Goal: Book appointment/travel/reservation

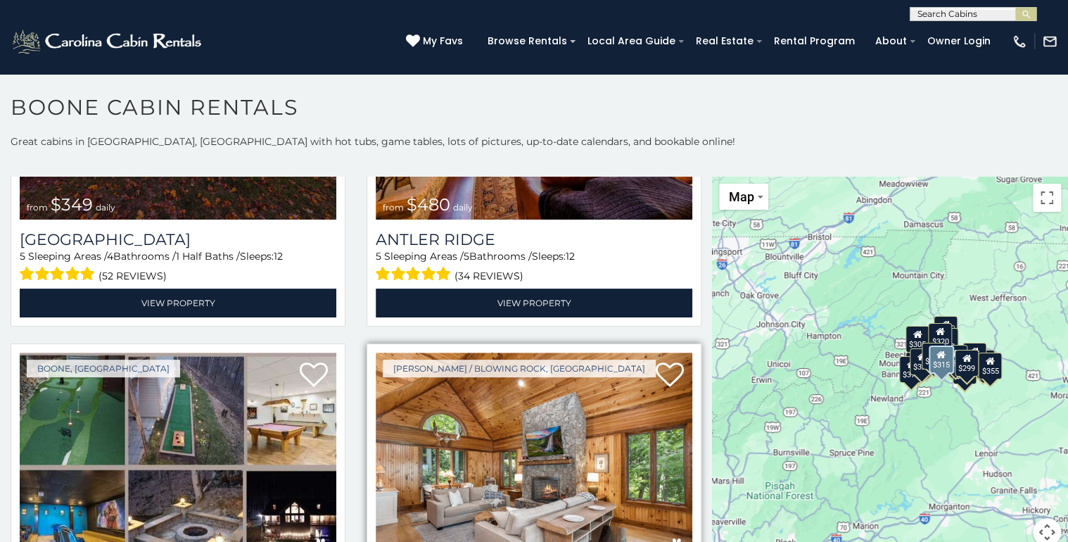
scroll to position [338, 0]
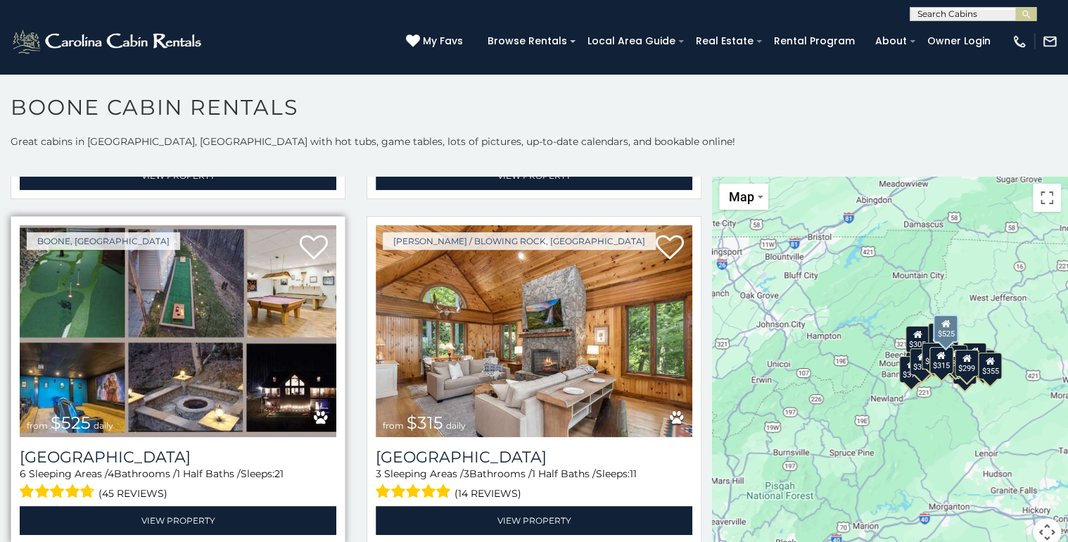
click at [136, 269] on img at bounding box center [178, 331] width 317 height 212
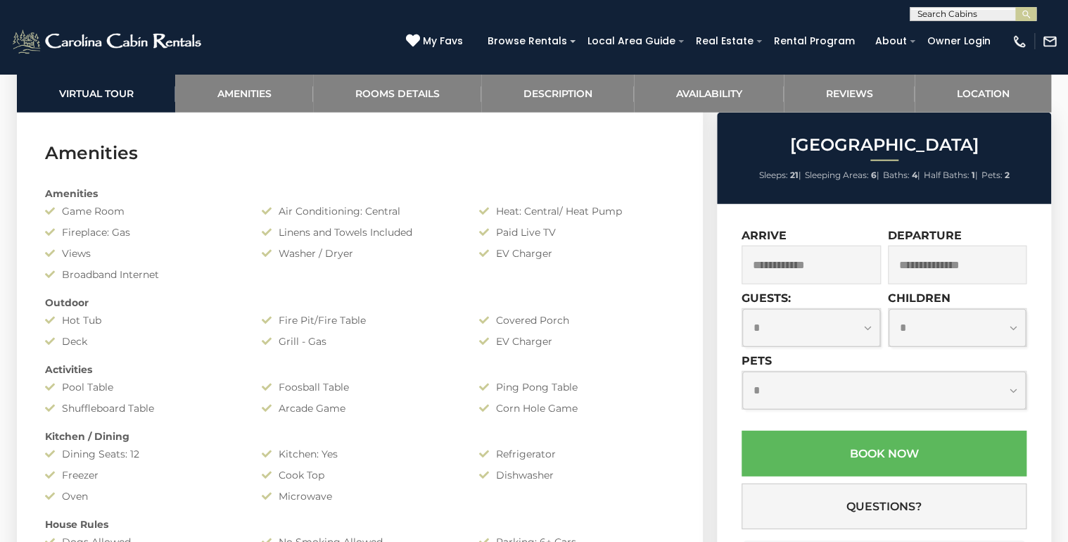
scroll to position [1688, 0]
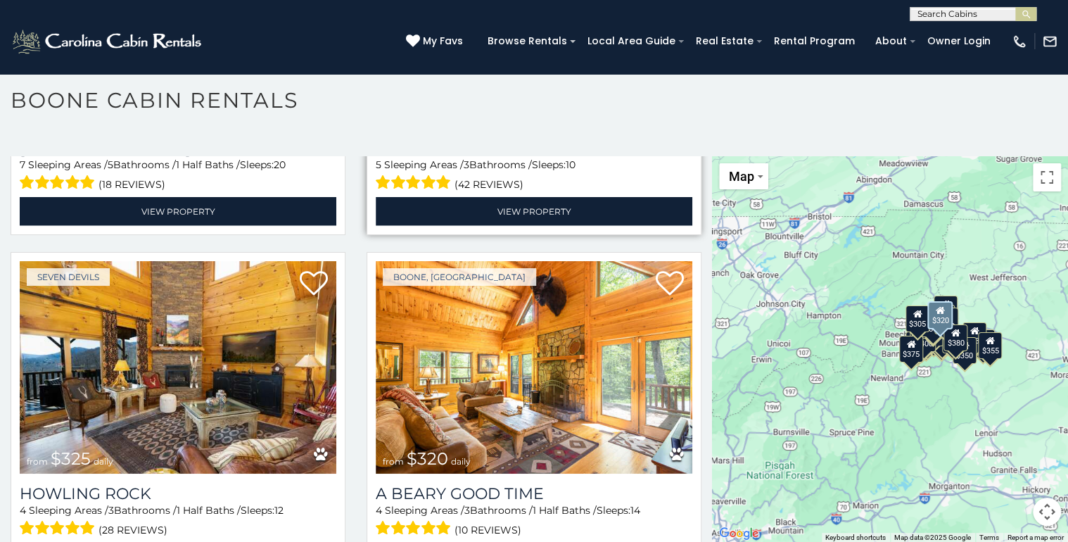
scroll to position [4445, 0]
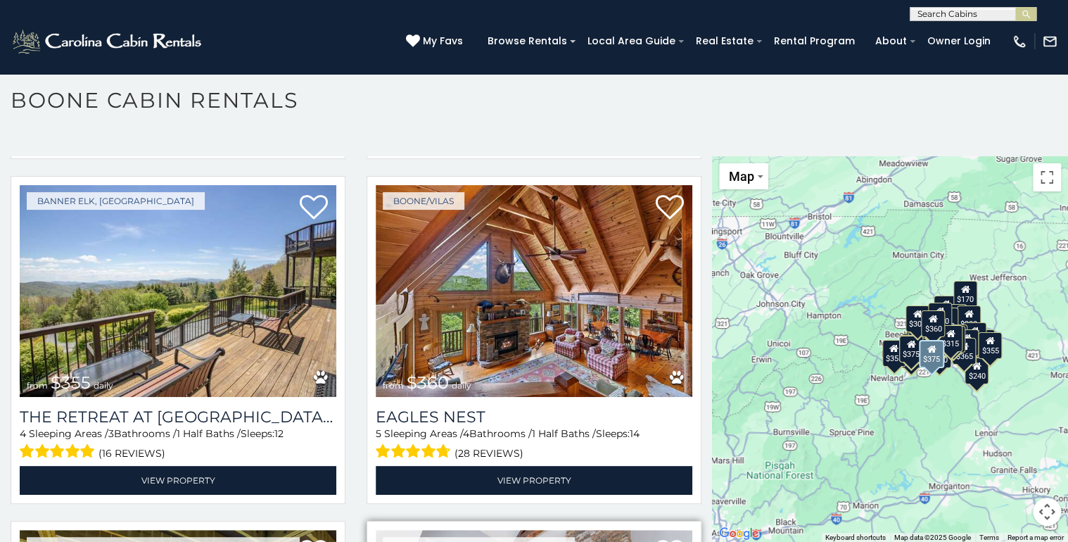
scroll to position [6125, 0]
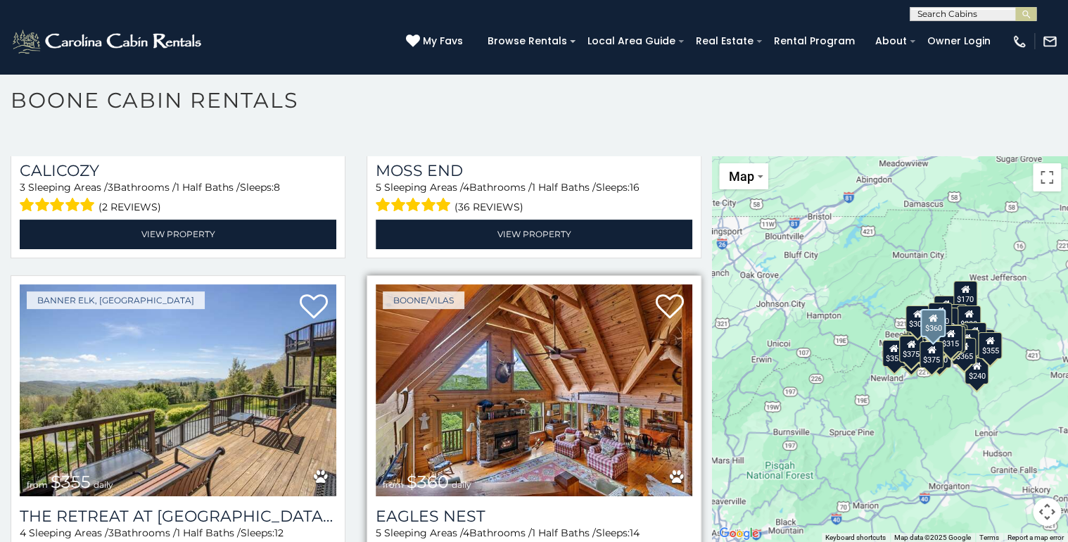
click at [656, 302] on img at bounding box center [534, 390] width 317 height 212
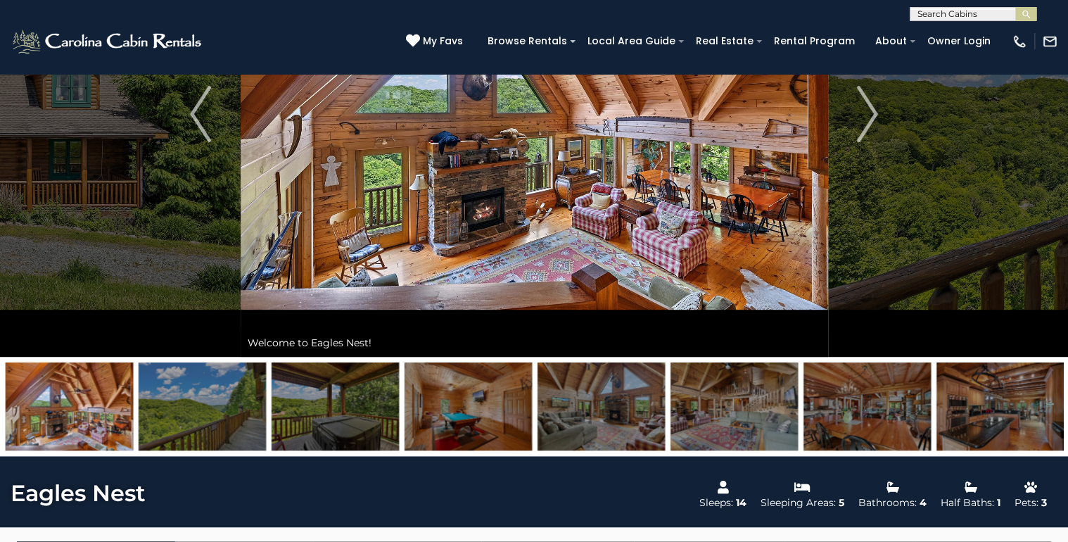
scroll to position [225, 0]
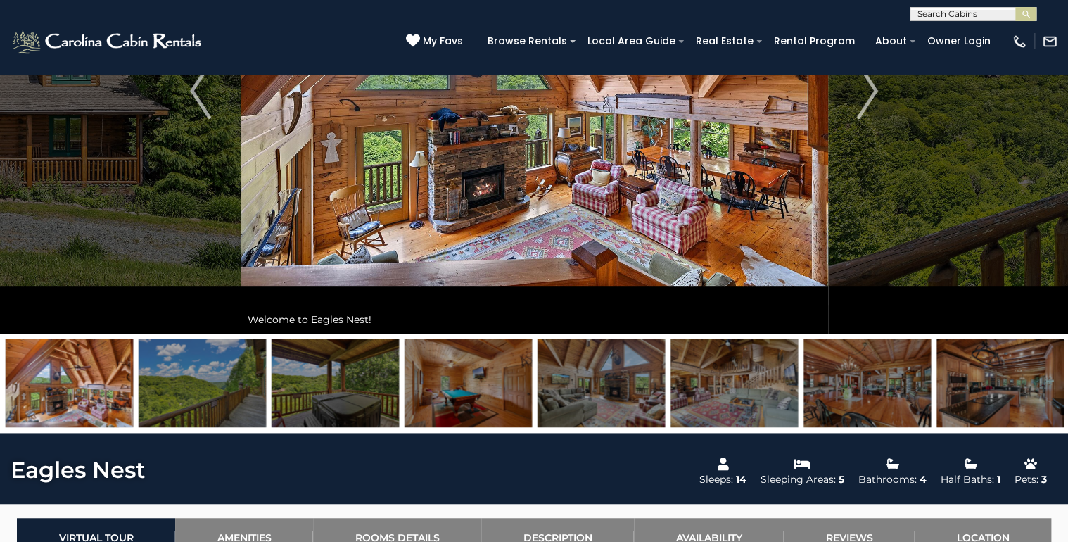
click at [980, 373] on img at bounding box center [999, 383] width 127 height 88
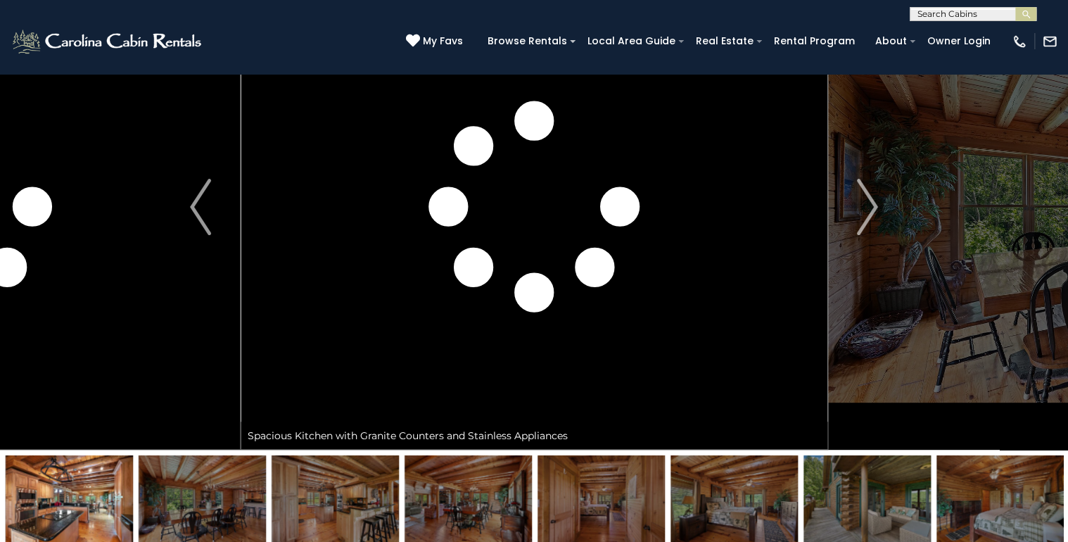
scroll to position [56, 0]
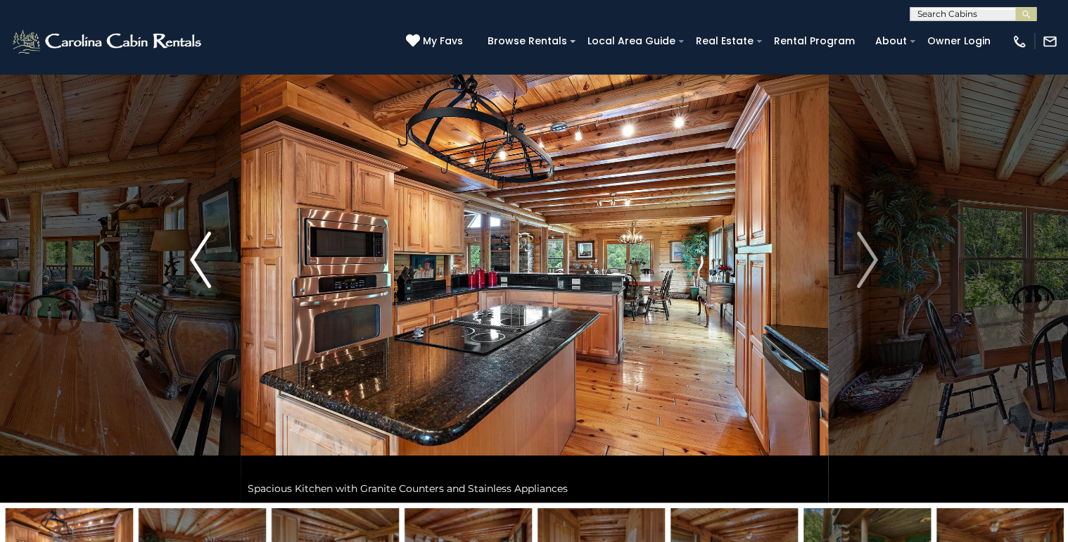
click at [217, 264] on button "Previous" at bounding box center [200, 259] width 80 height 485
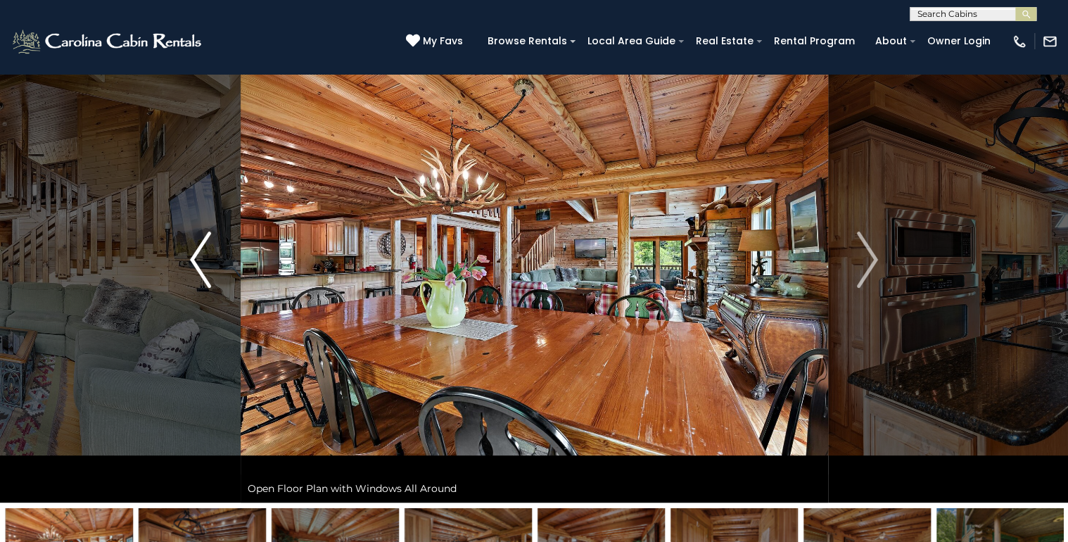
click at [205, 262] on img "Previous" at bounding box center [200, 259] width 21 height 56
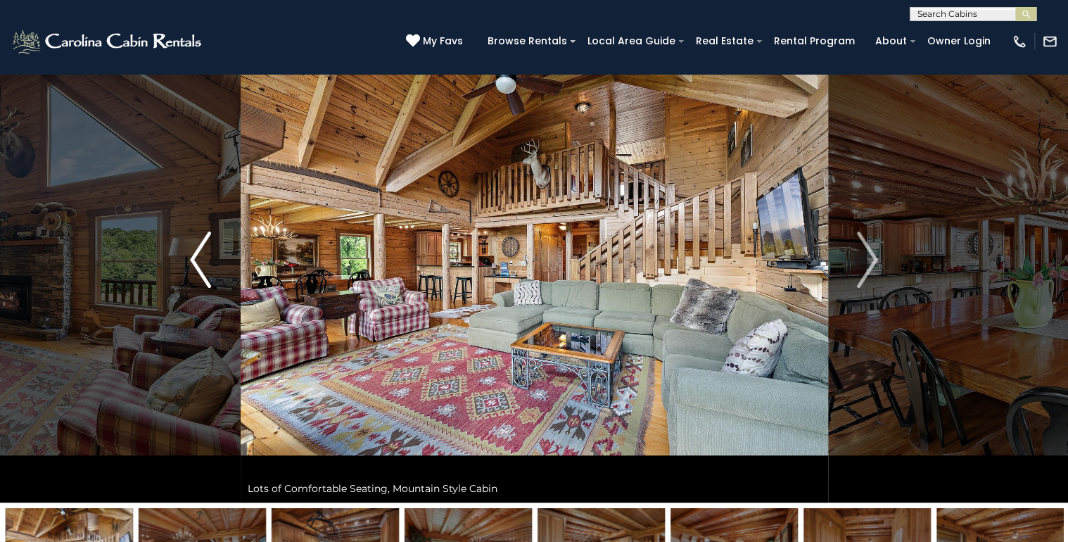
click at [206, 262] on img "Previous" at bounding box center [200, 259] width 21 height 56
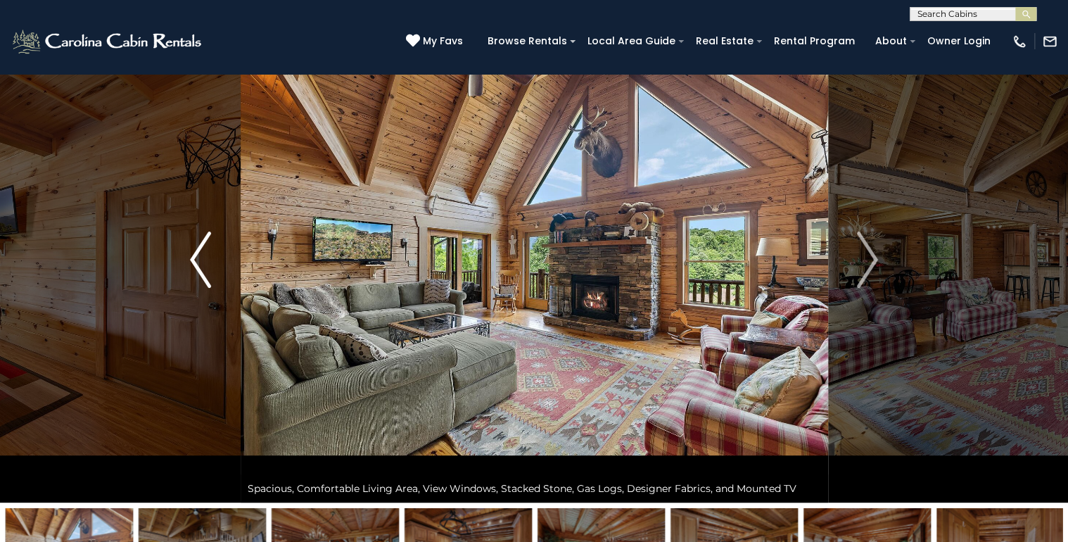
click at [198, 264] on img "Previous" at bounding box center [200, 259] width 21 height 56
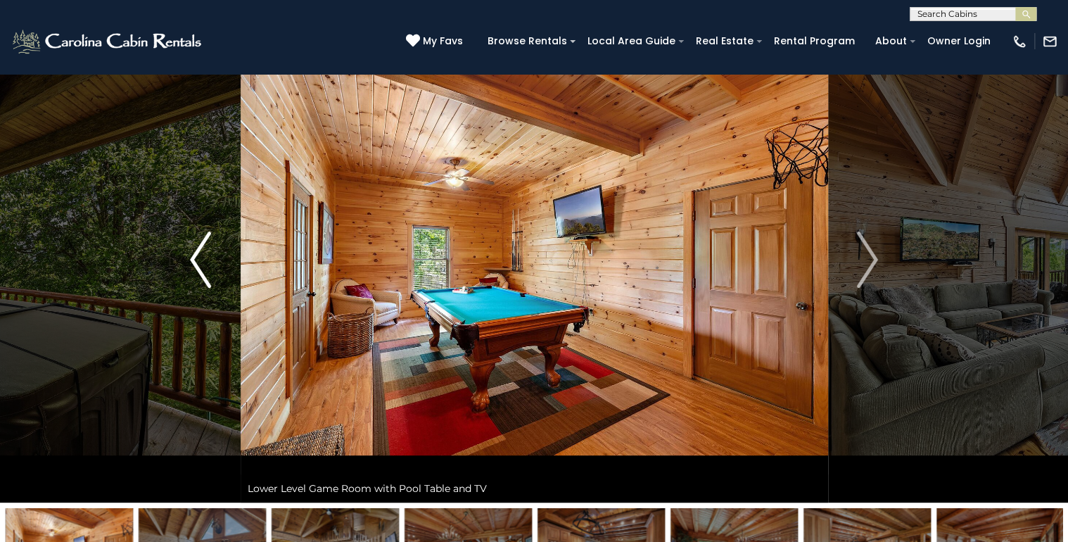
click at [198, 264] on img "Previous" at bounding box center [200, 259] width 21 height 56
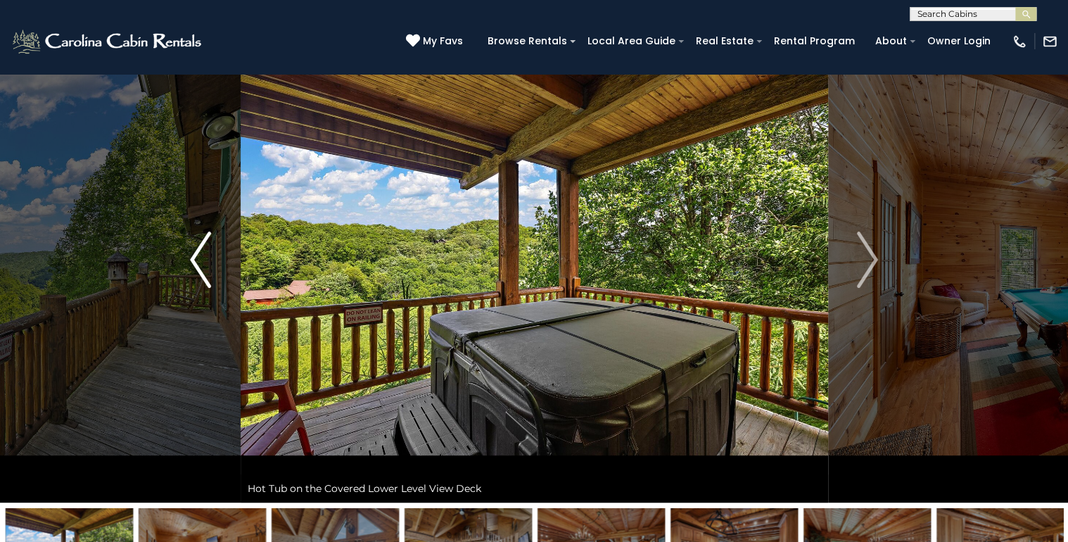
click at [198, 264] on img "Previous" at bounding box center [200, 259] width 21 height 56
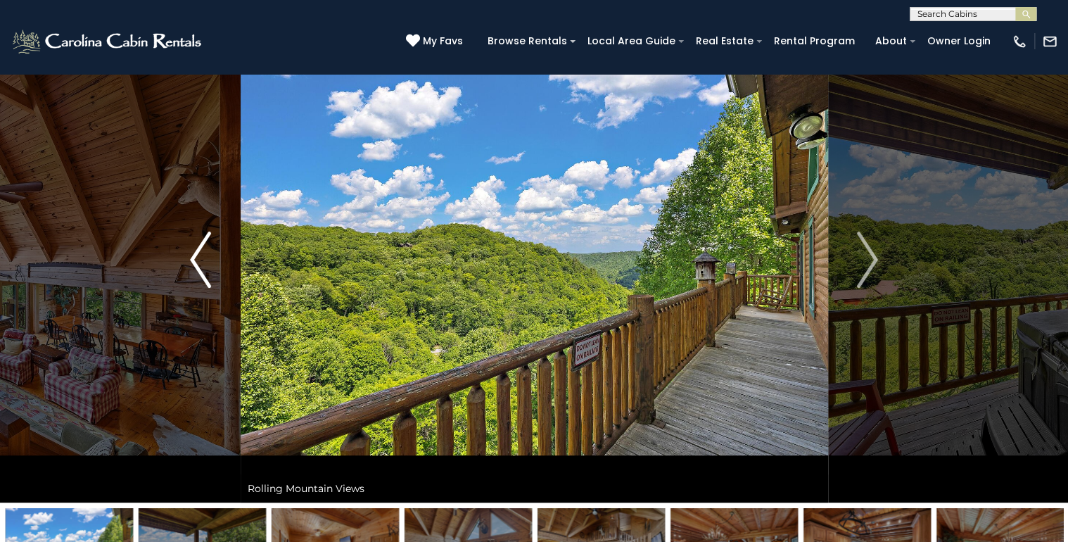
click at [198, 264] on img "Previous" at bounding box center [200, 259] width 21 height 56
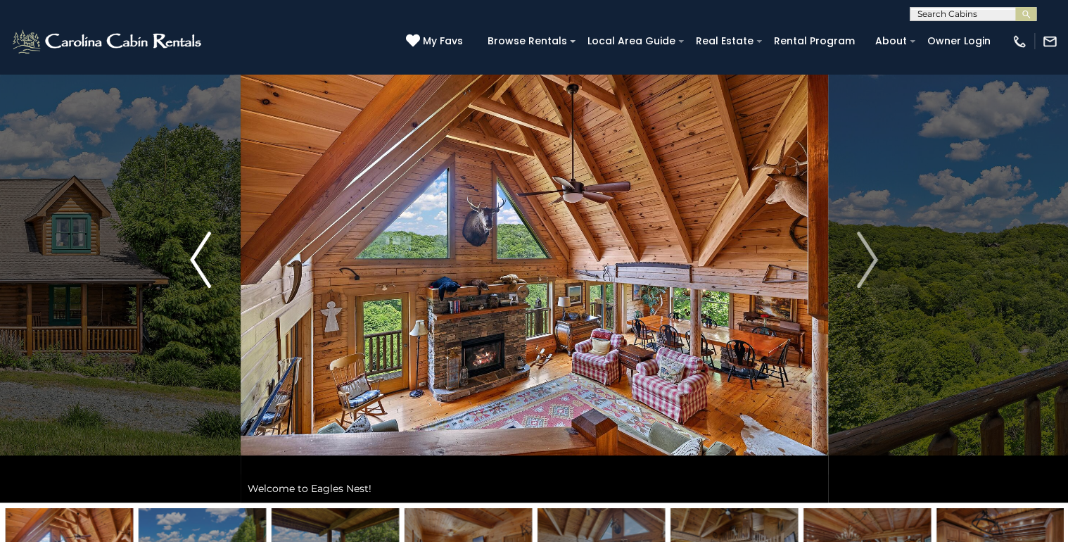
click at [198, 264] on img "Previous" at bounding box center [200, 259] width 21 height 56
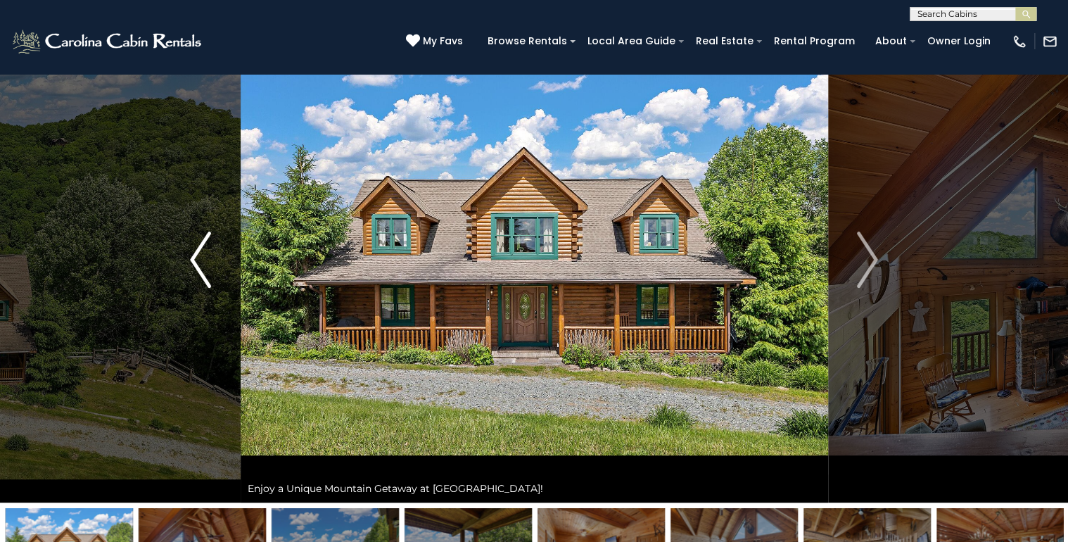
click at [211, 279] on button "Previous" at bounding box center [200, 259] width 80 height 485
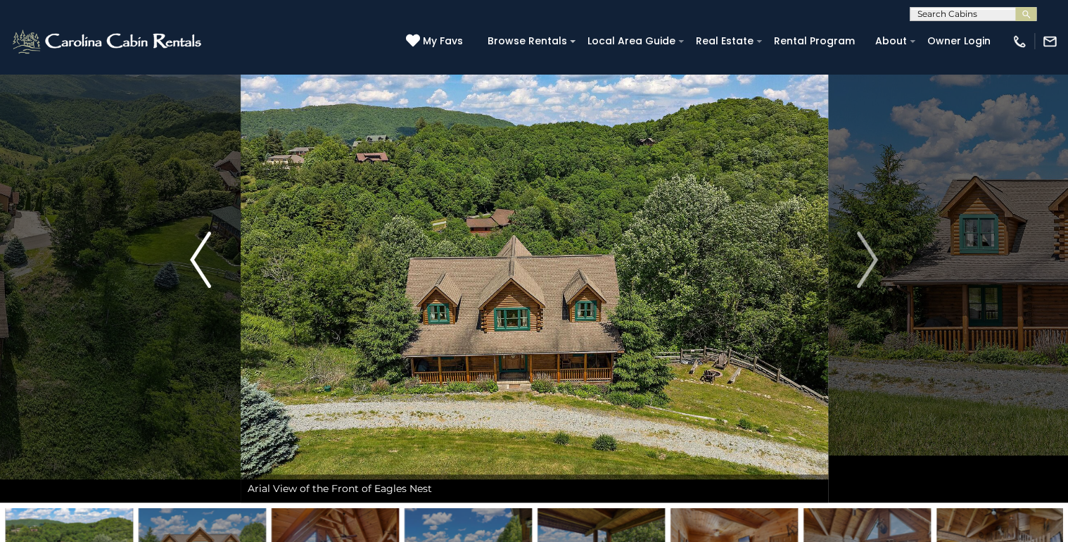
click at [203, 263] on img "Previous" at bounding box center [200, 259] width 21 height 56
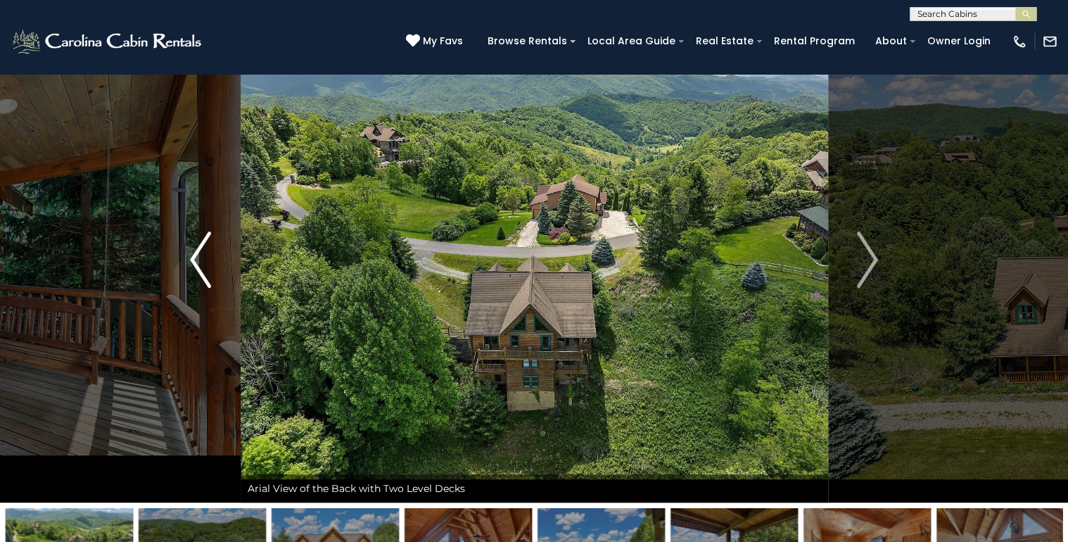
click at [203, 263] on img "Previous" at bounding box center [200, 259] width 21 height 56
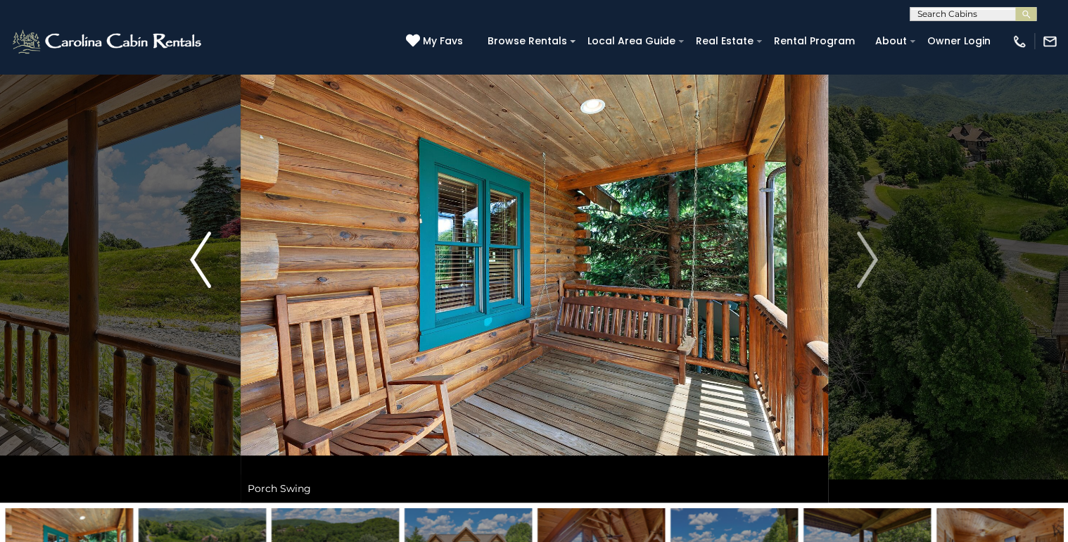
click at [203, 263] on img "Previous" at bounding box center [200, 259] width 21 height 56
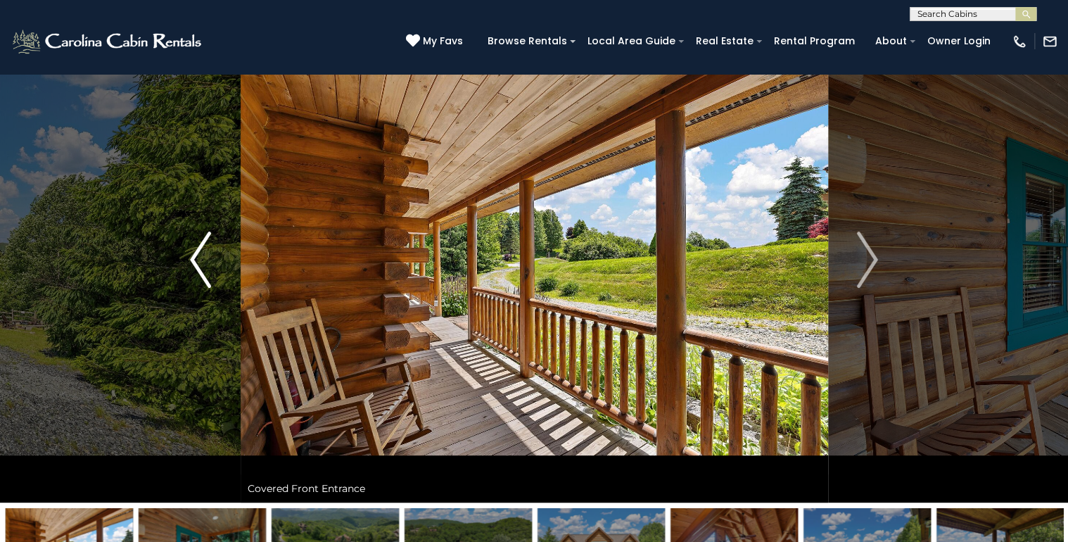
click at [203, 263] on img "Previous" at bounding box center [200, 259] width 21 height 56
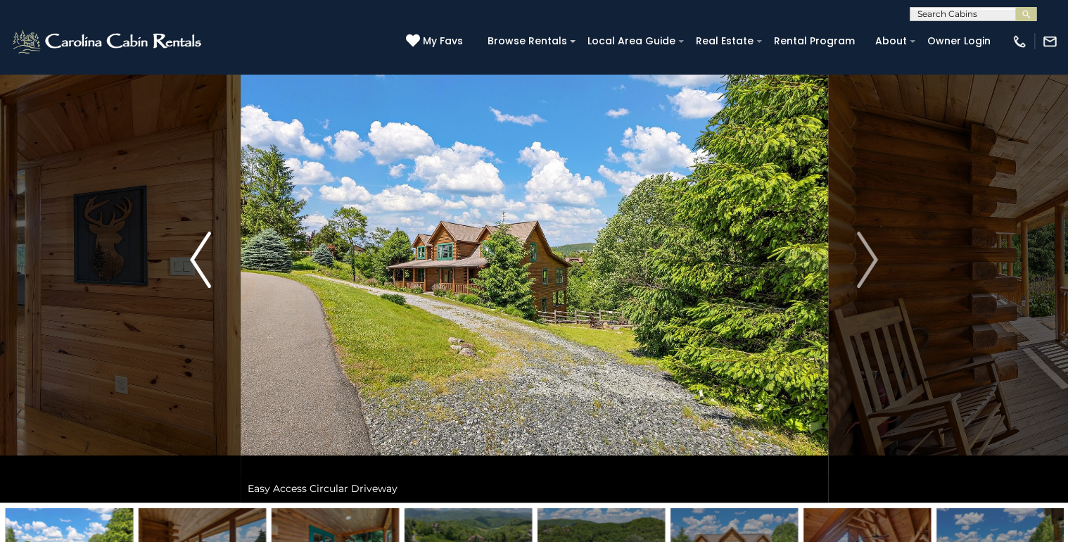
click at [203, 263] on img "Previous" at bounding box center [200, 259] width 21 height 56
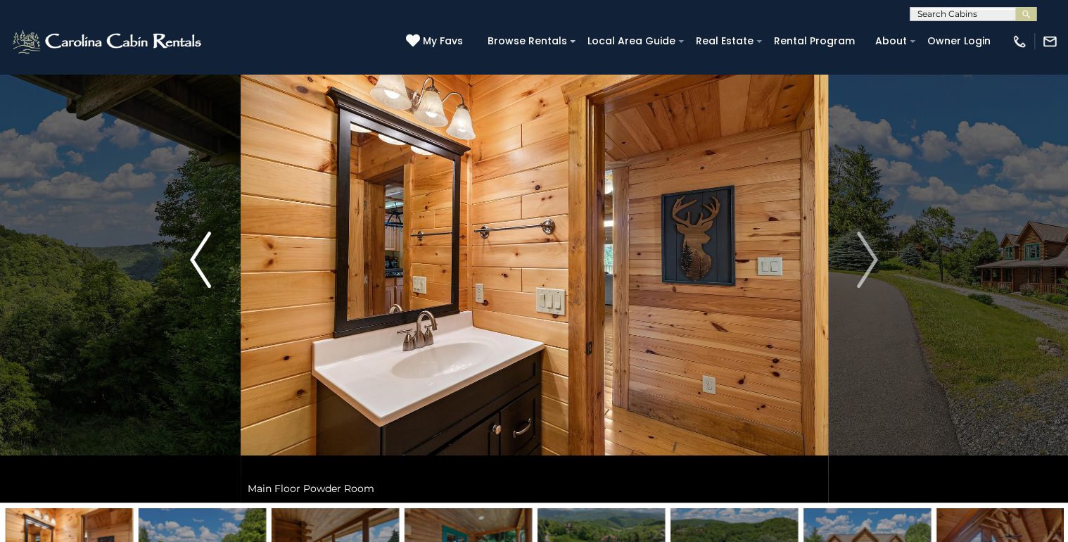
click at [203, 263] on img "Previous" at bounding box center [200, 259] width 21 height 56
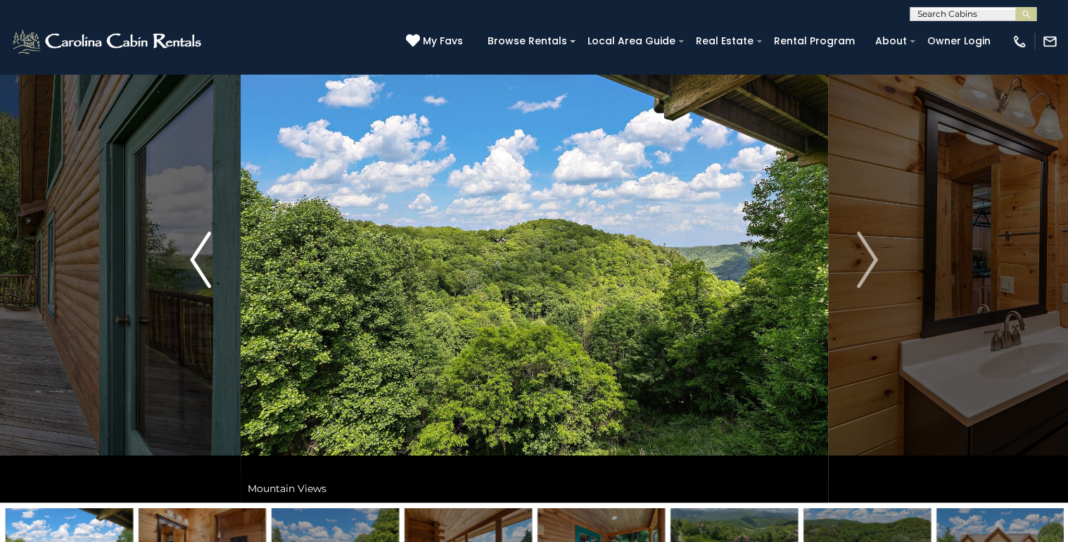
click at [203, 263] on img "Previous" at bounding box center [200, 259] width 21 height 56
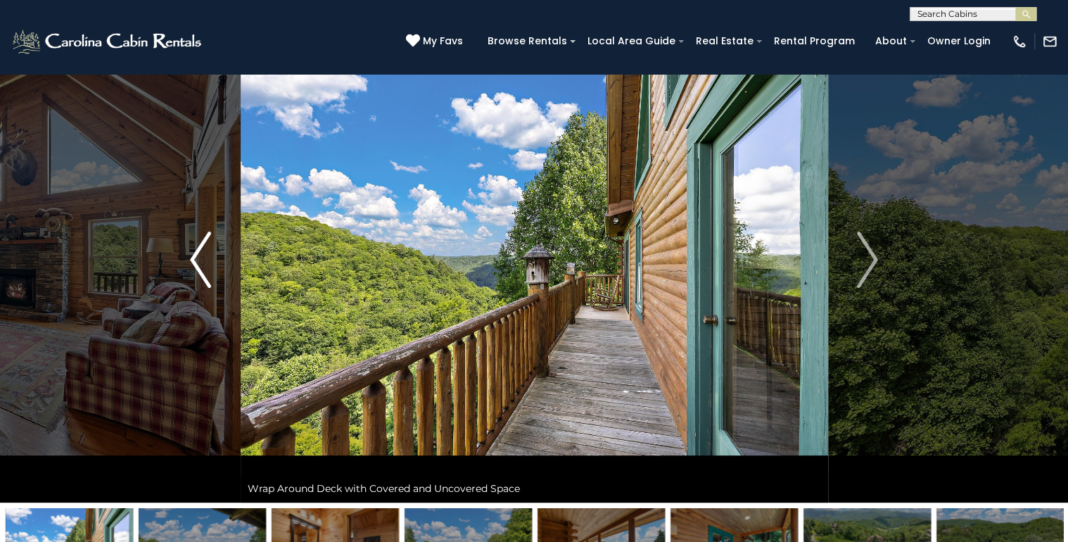
click at [203, 263] on img "Previous" at bounding box center [200, 259] width 21 height 56
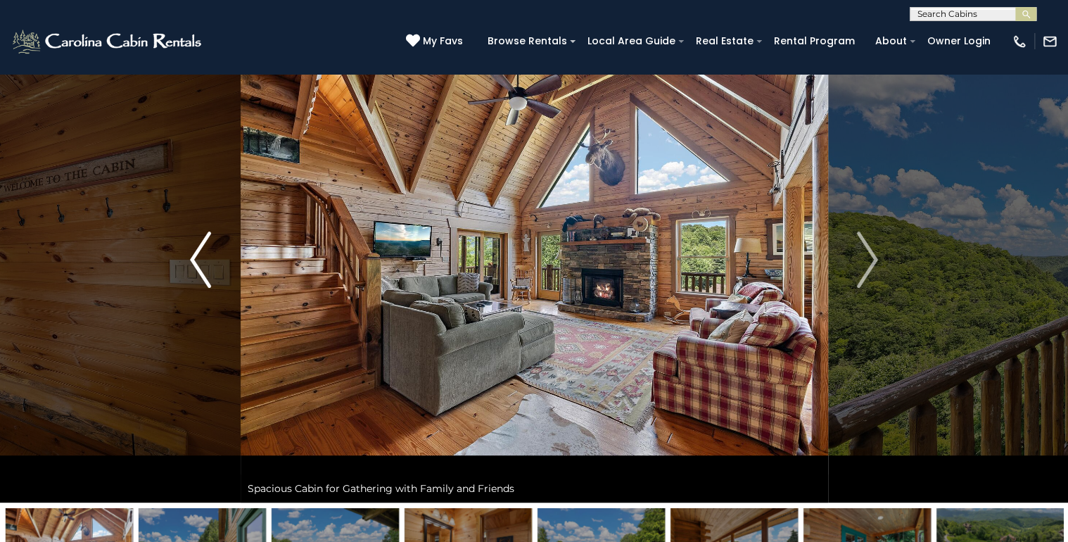
click at [203, 263] on img "Previous" at bounding box center [200, 259] width 21 height 56
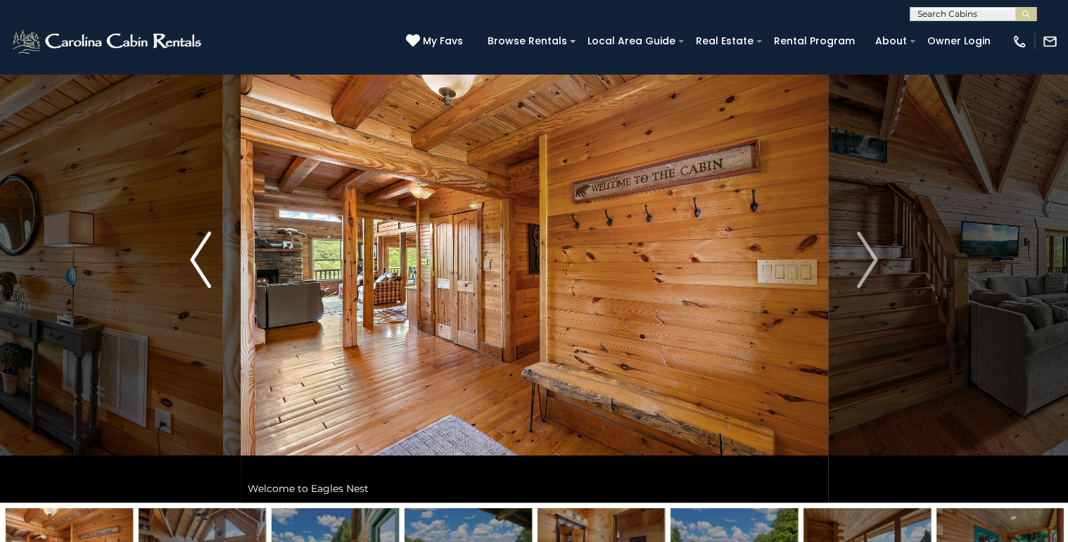
click at [203, 263] on img "Previous" at bounding box center [200, 259] width 21 height 56
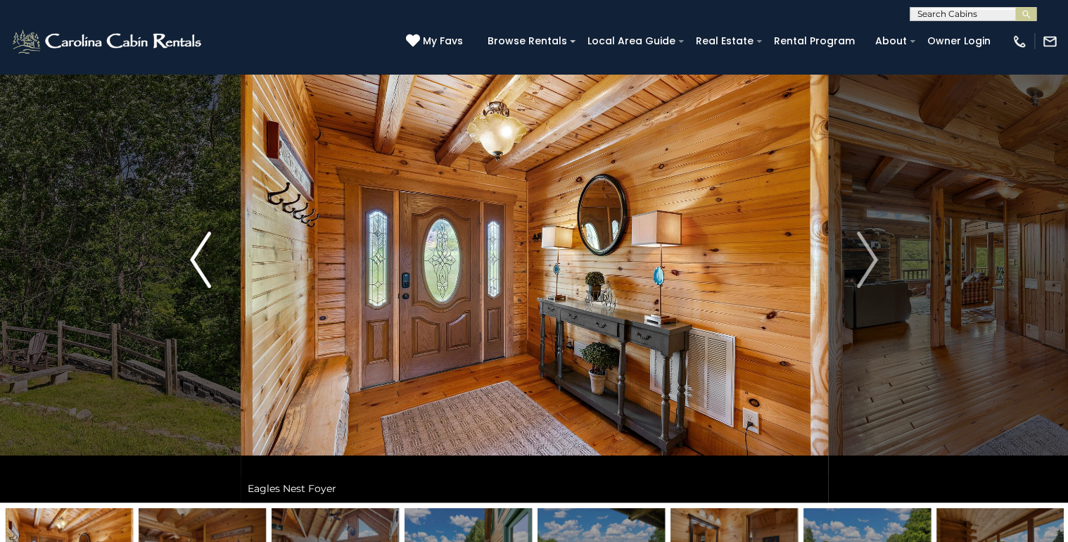
click at [203, 263] on img "Previous" at bounding box center [200, 259] width 21 height 56
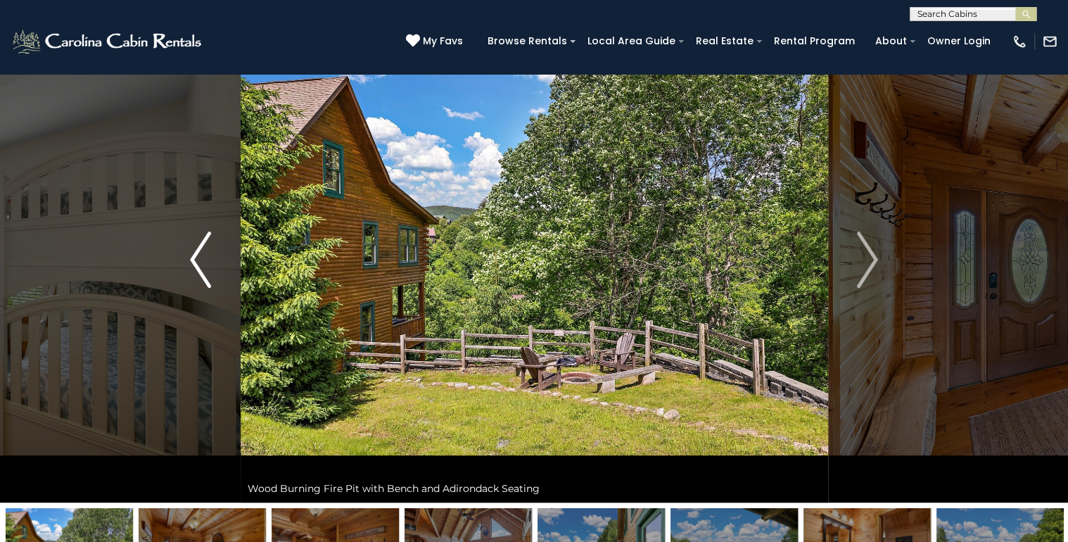
click at [203, 263] on img "Previous" at bounding box center [200, 259] width 21 height 56
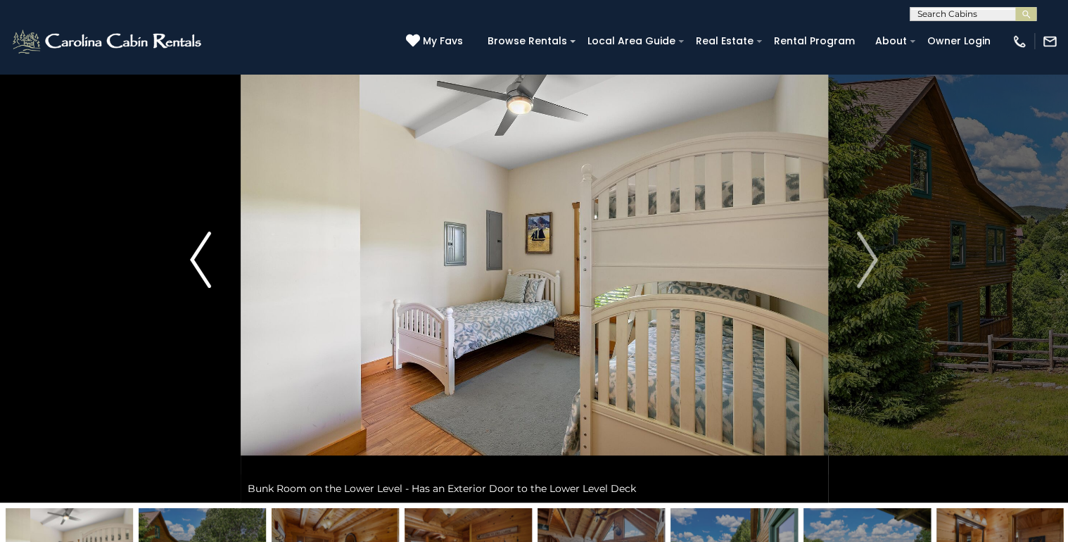
click at [203, 263] on img "Previous" at bounding box center [200, 259] width 21 height 56
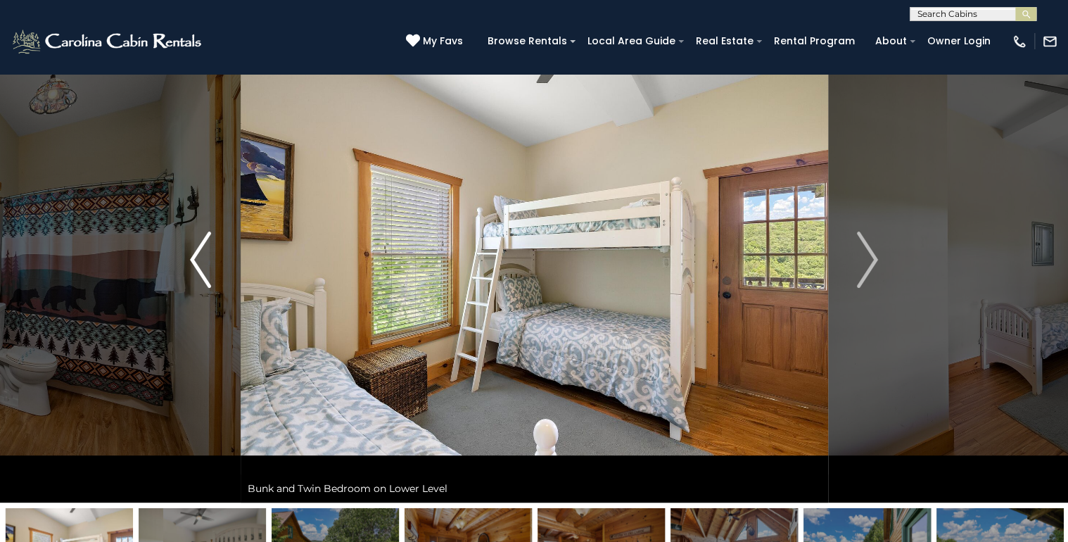
click at [203, 263] on img "Previous" at bounding box center [200, 259] width 21 height 56
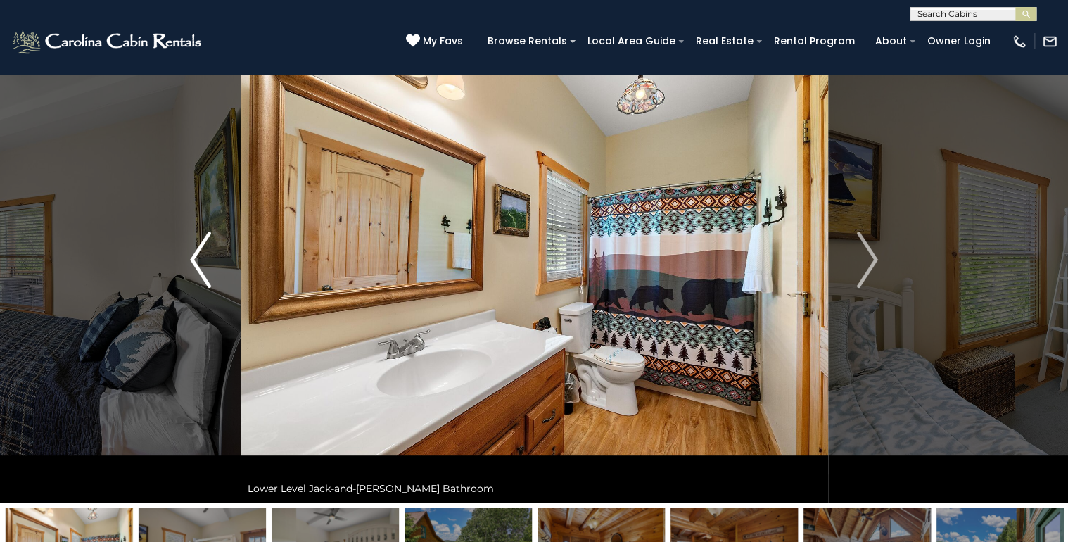
click at [203, 263] on img "Previous" at bounding box center [200, 259] width 21 height 56
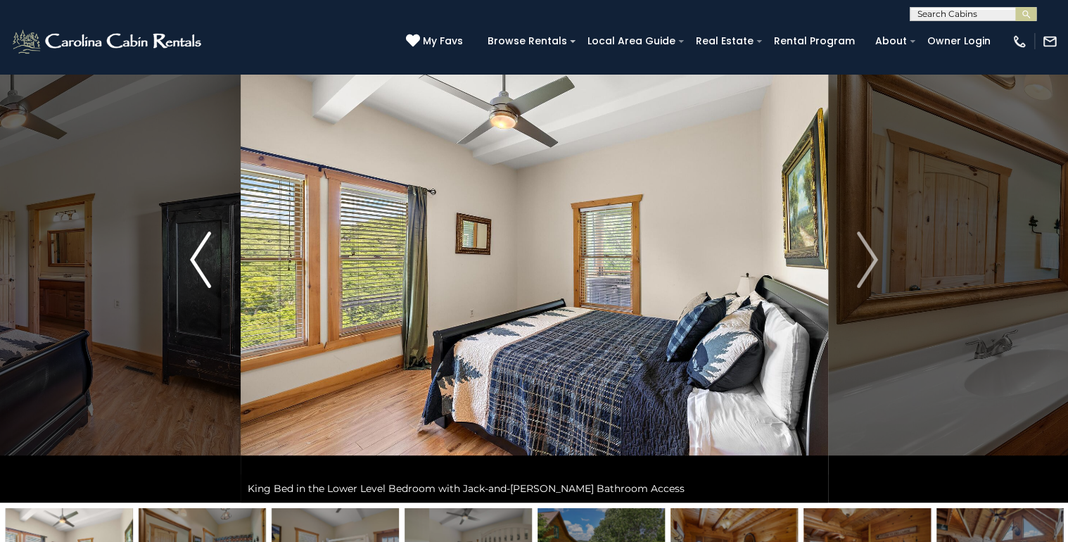
click at [203, 263] on img "Previous" at bounding box center [200, 259] width 21 height 56
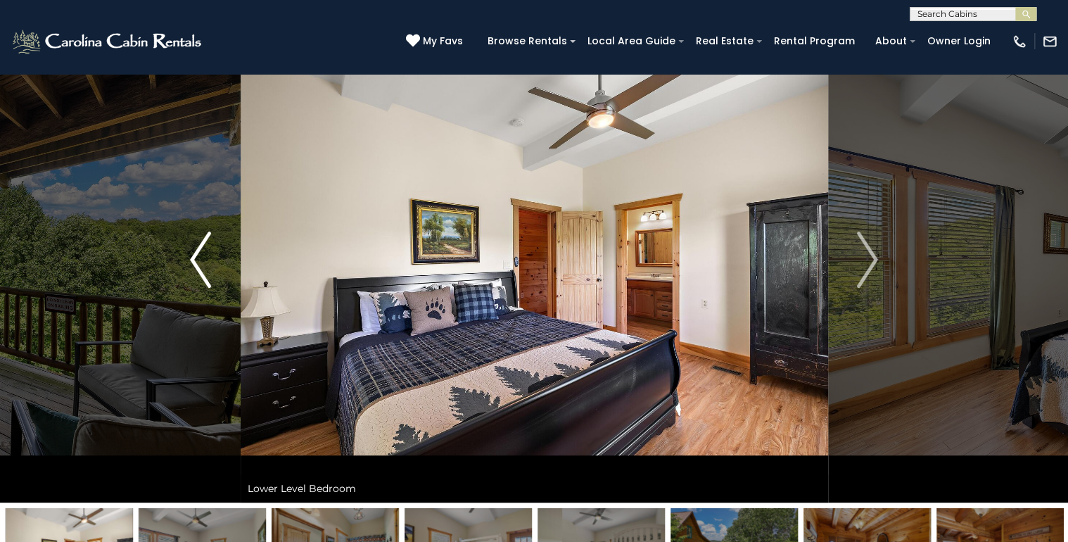
click at [203, 263] on img "Previous" at bounding box center [200, 259] width 21 height 56
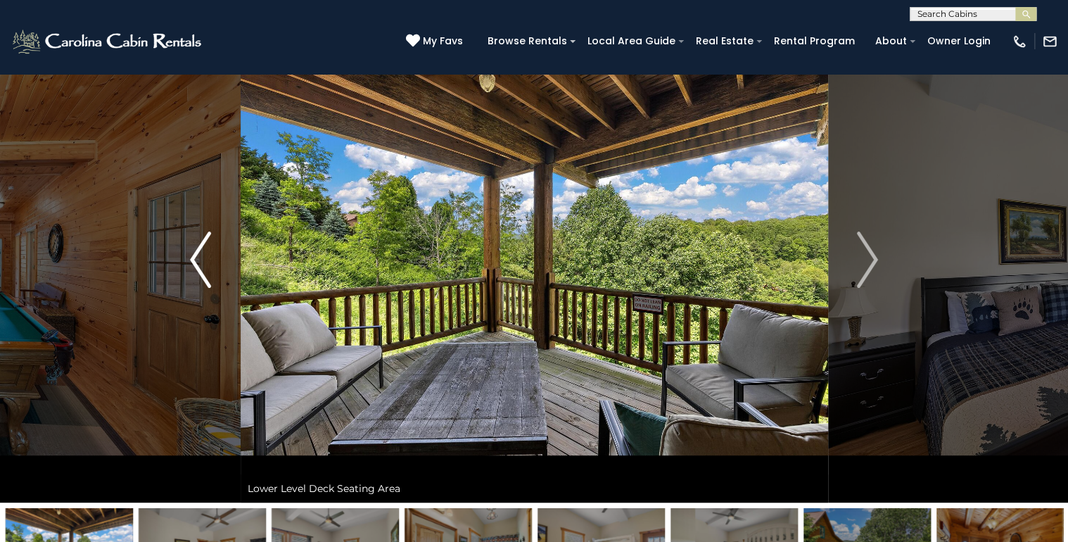
click at [203, 263] on img "Previous" at bounding box center [200, 259] width 21 height 56
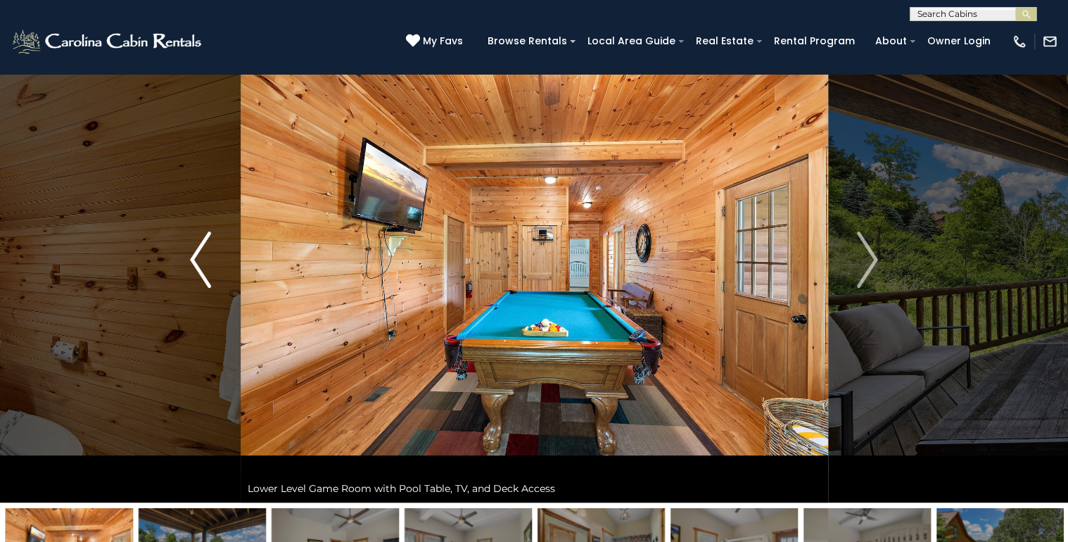
click at [203, 263] on img "Previous" at bounding box center [200, 259] width 21 height 56
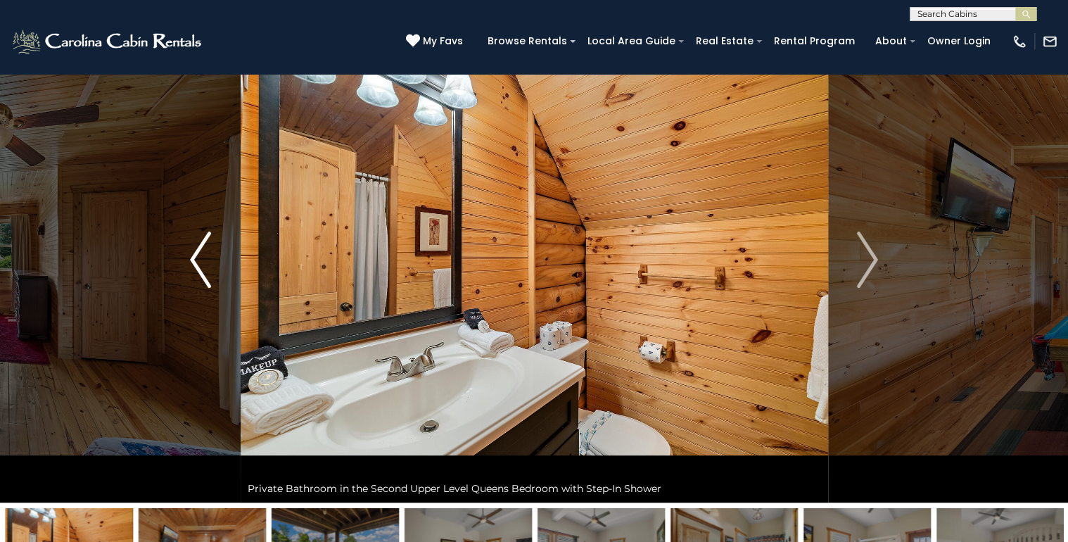
click at [203, 263] on img "Previous" at bounding box center [200, 259] width 21 height 56
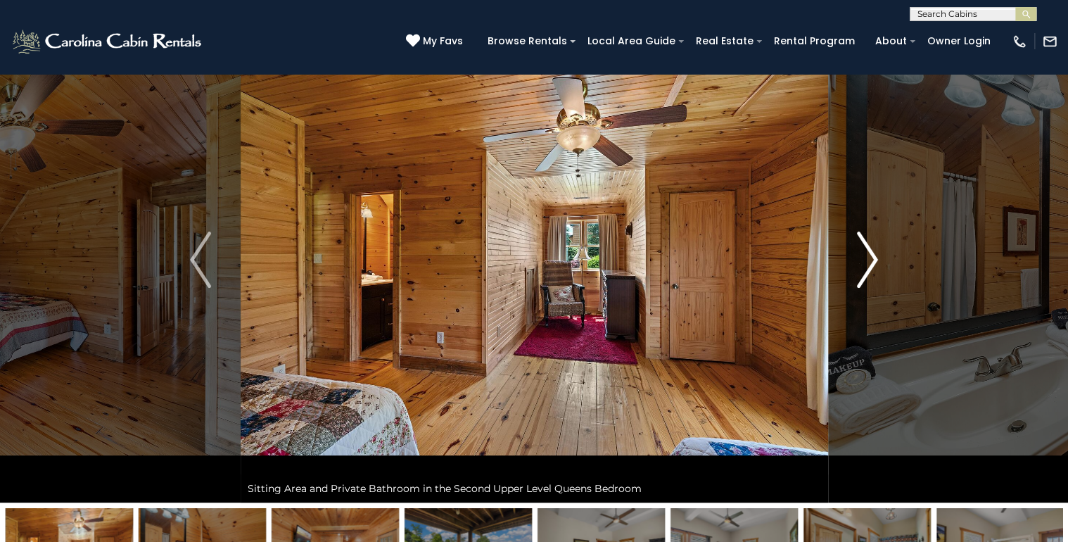
click at [867, 267] on img "Next" at bounding box center [867, 259] width 21 height 56
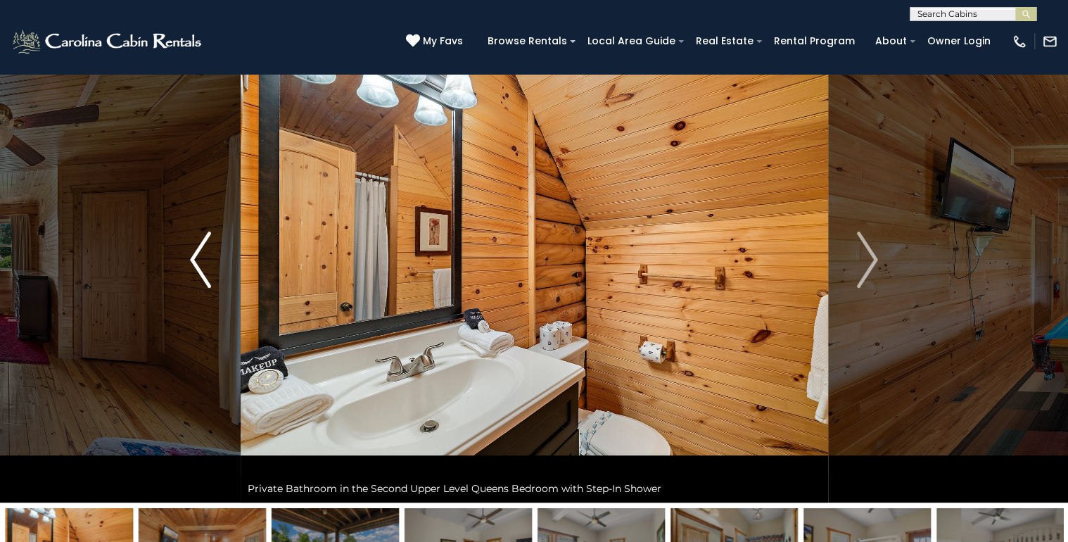
click at [191, 248] on img "Previous" at bounding box center [200, 259] width 21 height 56
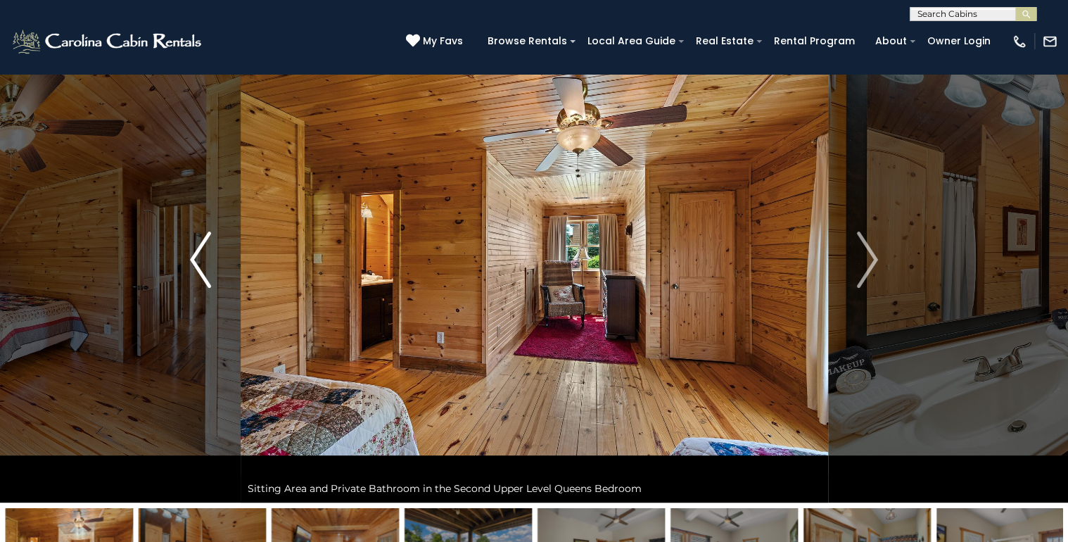
click at [191, 248] on img "Previous" at bounding box center [200, 259] width 21 height 56
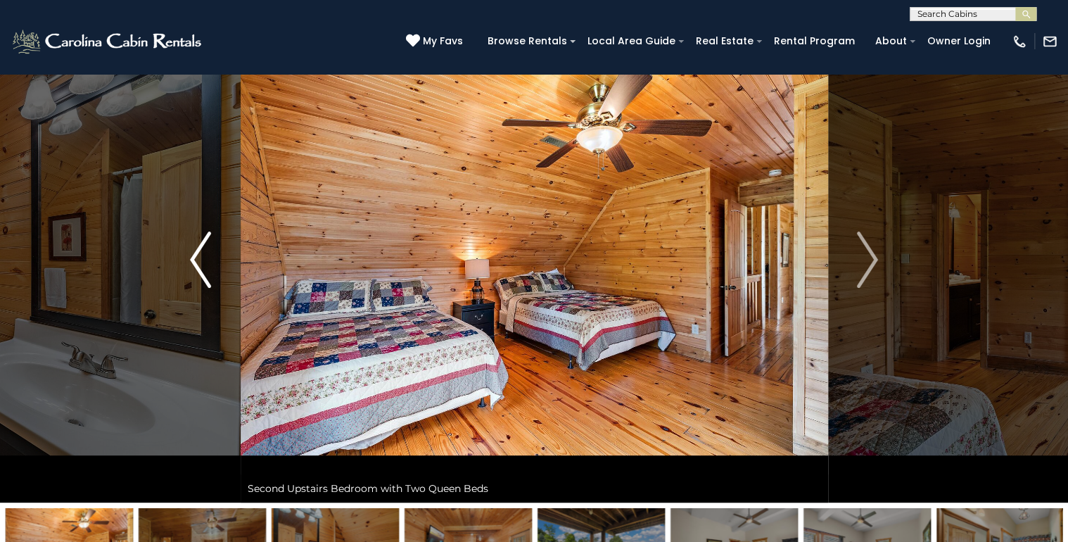
click at [191, 248] on img "Previous" at bounding box center [200, 259] width 21 height 56
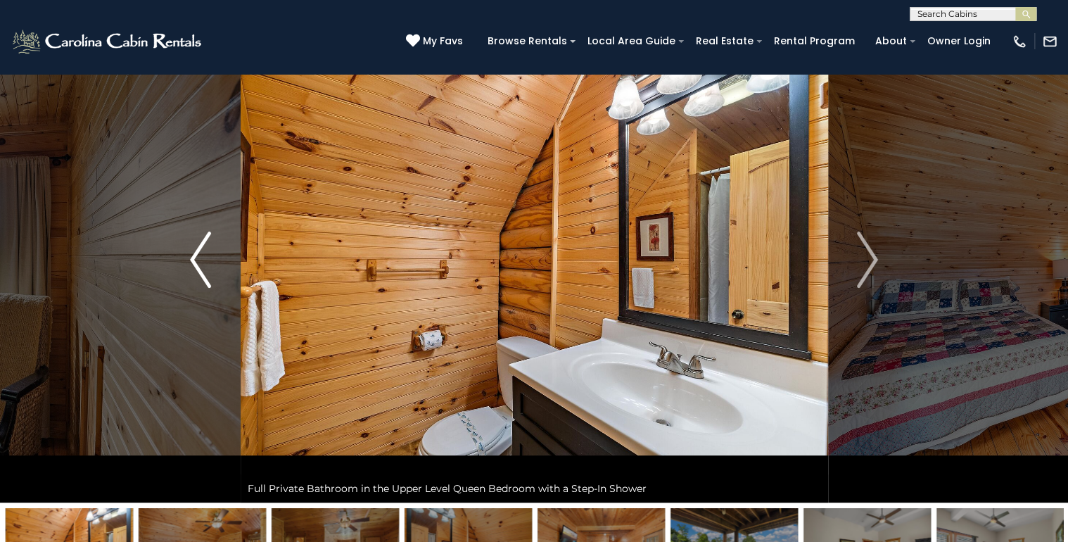
click at [192, 248] on img "Previous" at bounding box center [200, 259] width 21 height 56
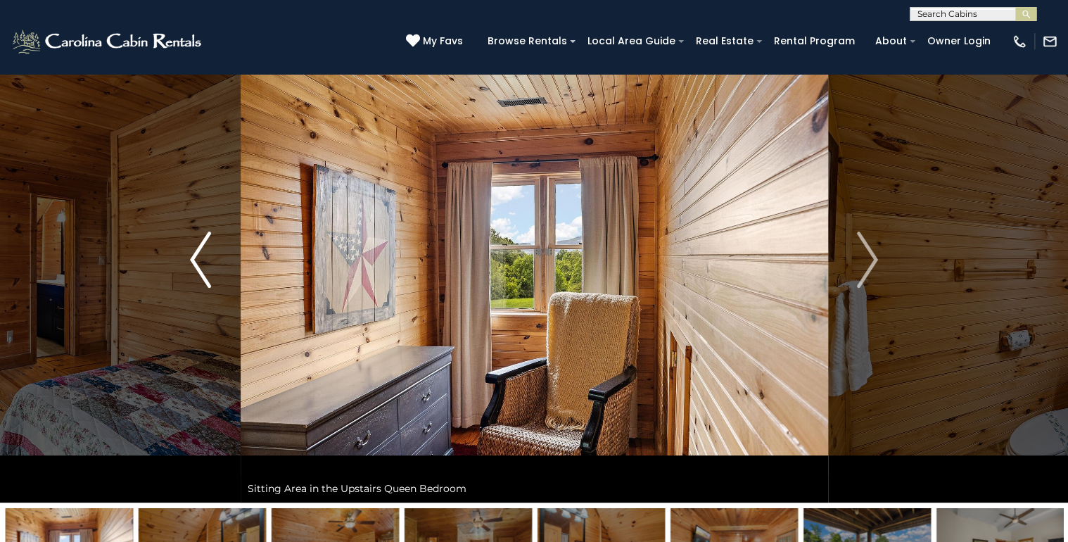
click at [192, 248] on img "Previous" at bounding box center [200, 259] width 21 height 56
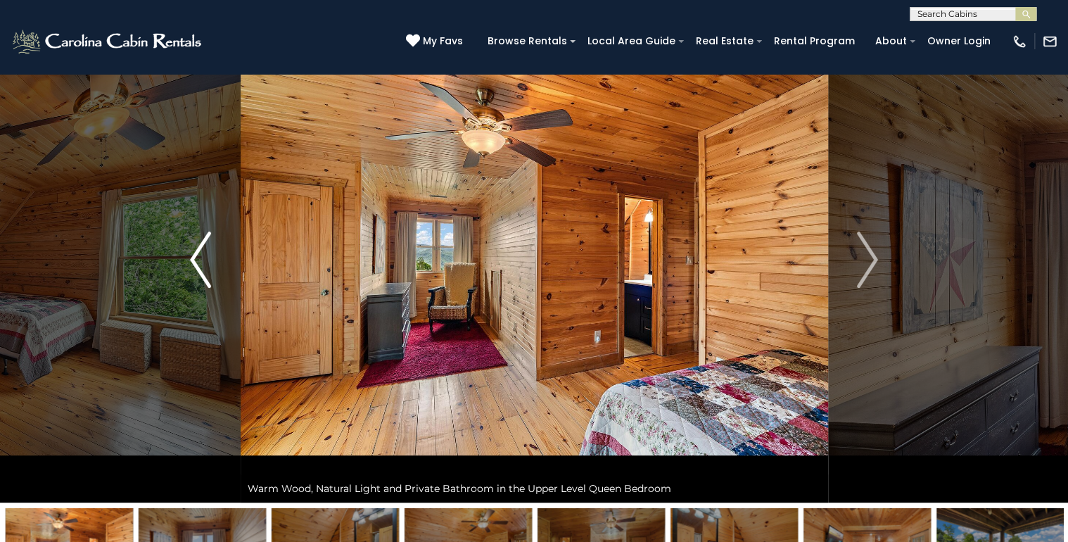
click at [192, 248] on img "Previous" at bounding box center [200, 259] width 21 height 56
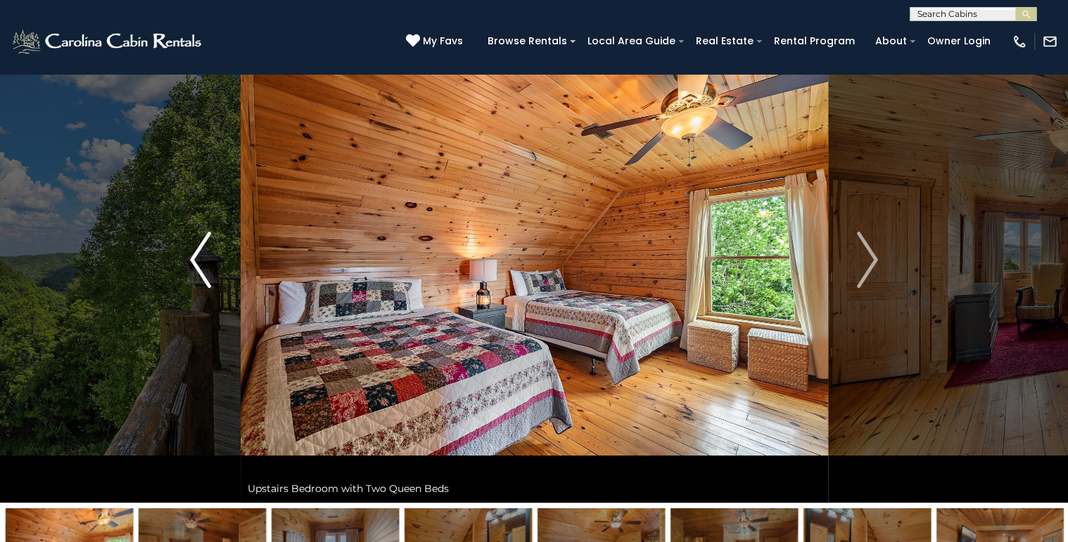
click at [192, 248] on img "Previous" at bounding box center [200, 259] width 21 height 56
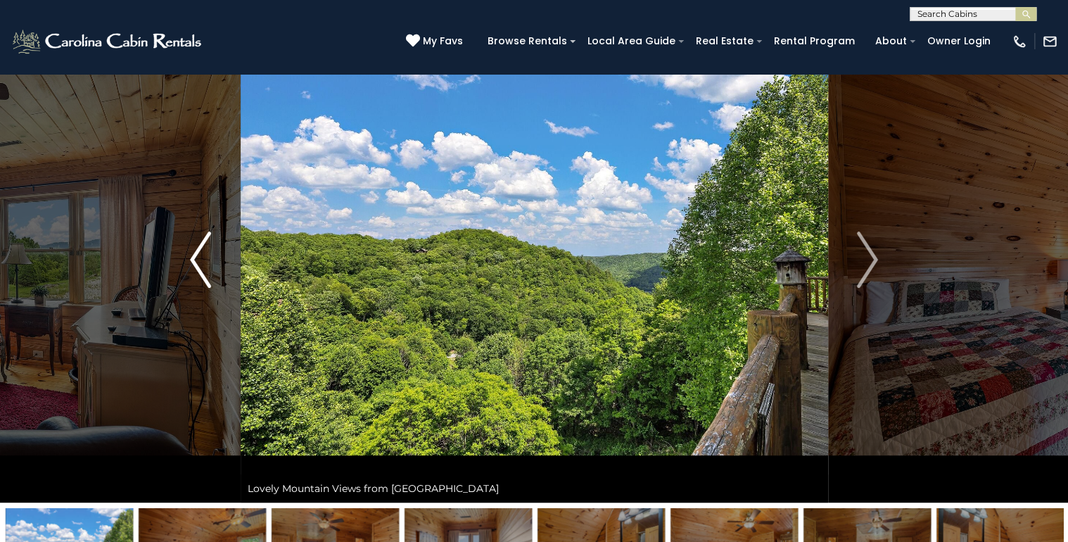
click at [192, 248] on img "Previous" at bounding box center [200, 259] width 21 height 56
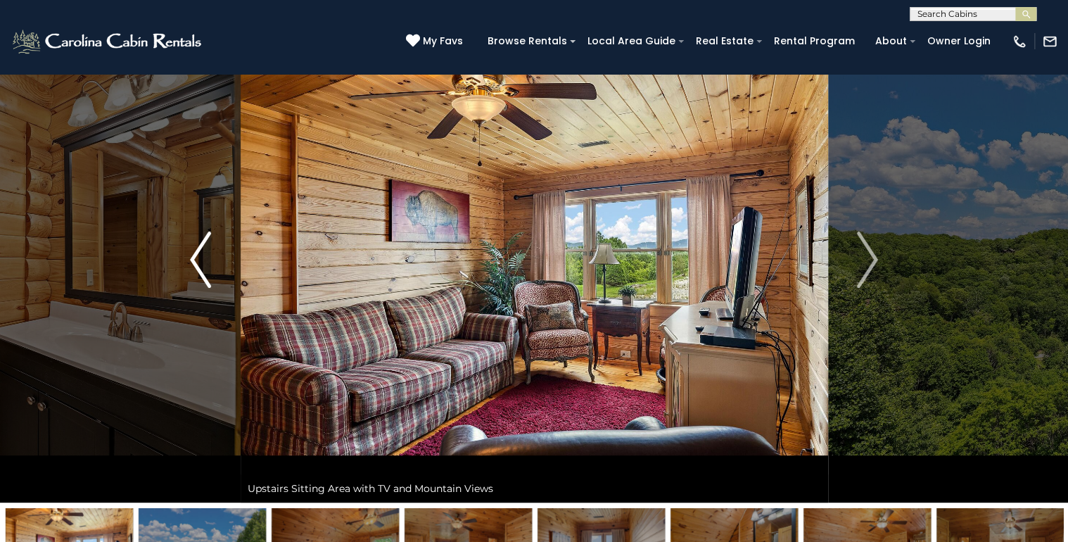
click at [192, 248] on img "Previous" at bounding box center [200, 259] width 21 height 56
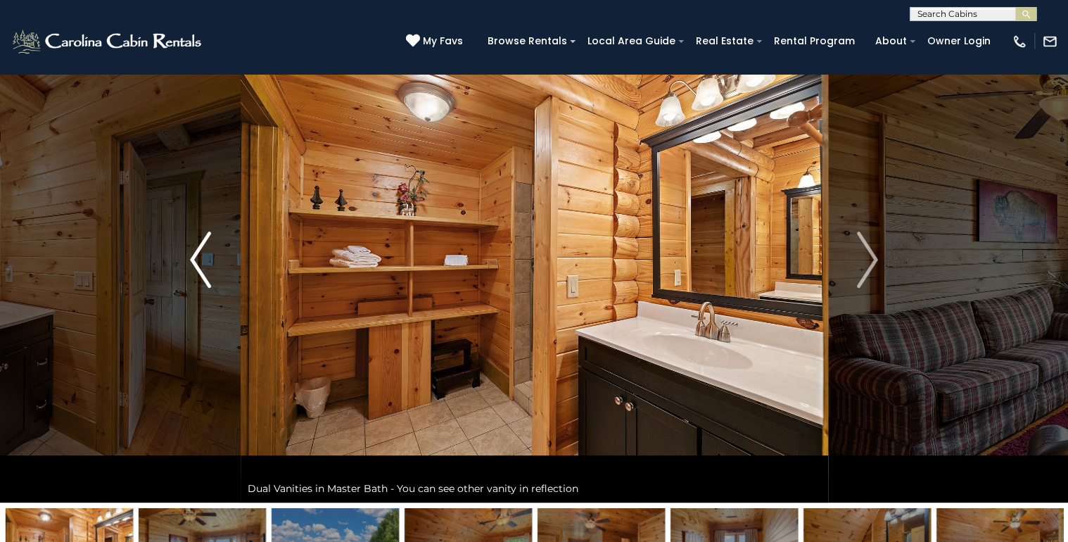
click at [192, 248] on img "Previous" at bounding box center [200, 259] width 21 height 56
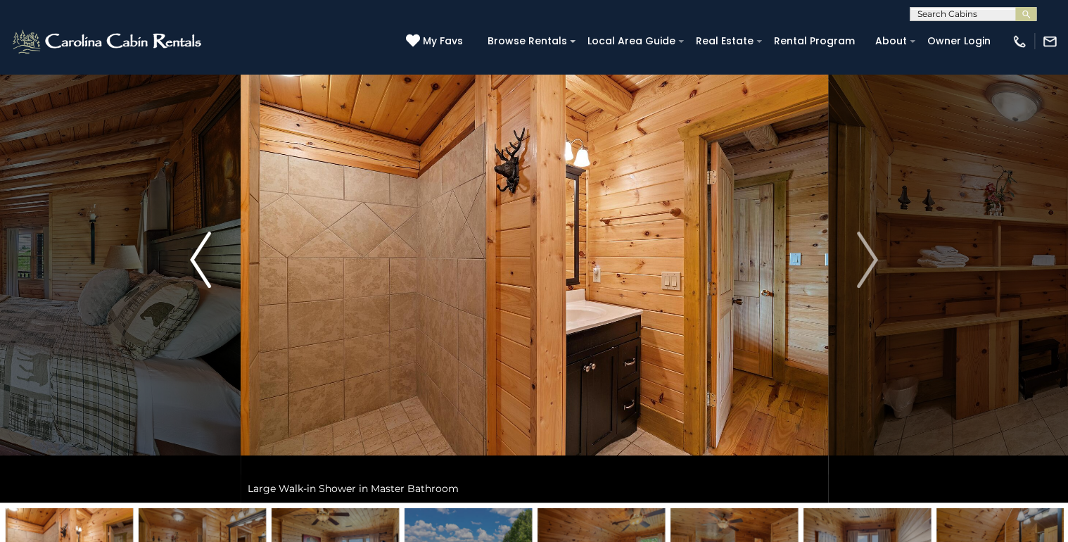
click at [192, 248] on img "Previous" at bounding box center [200, 259] width 21 height 56
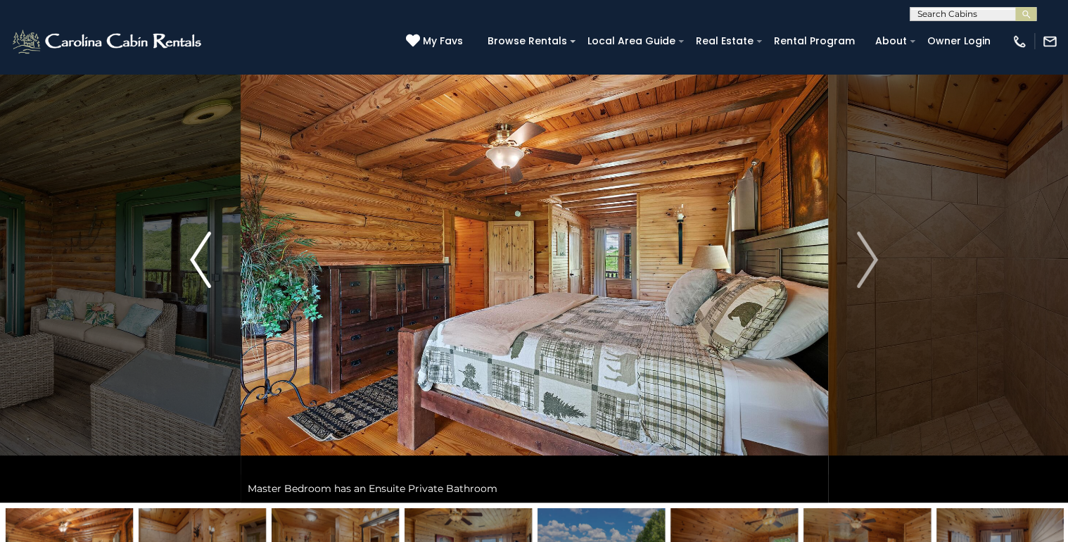
click at [192, 248] on img "Previous" at bounding box center [200, 259] width 21 height 56
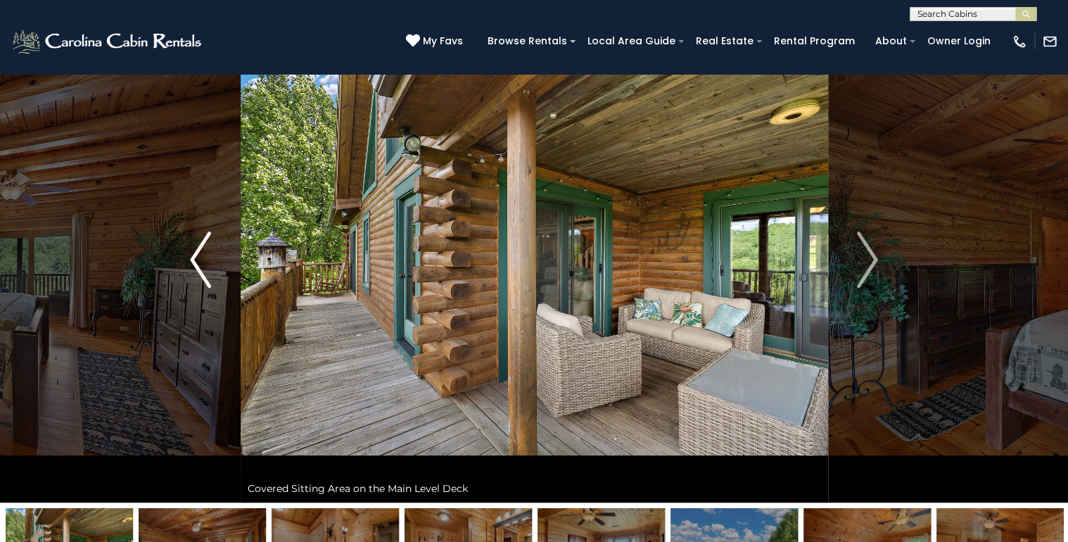
click at [192, 248] on img "Previous" at bounding box center [200, 259] width 21 height 56
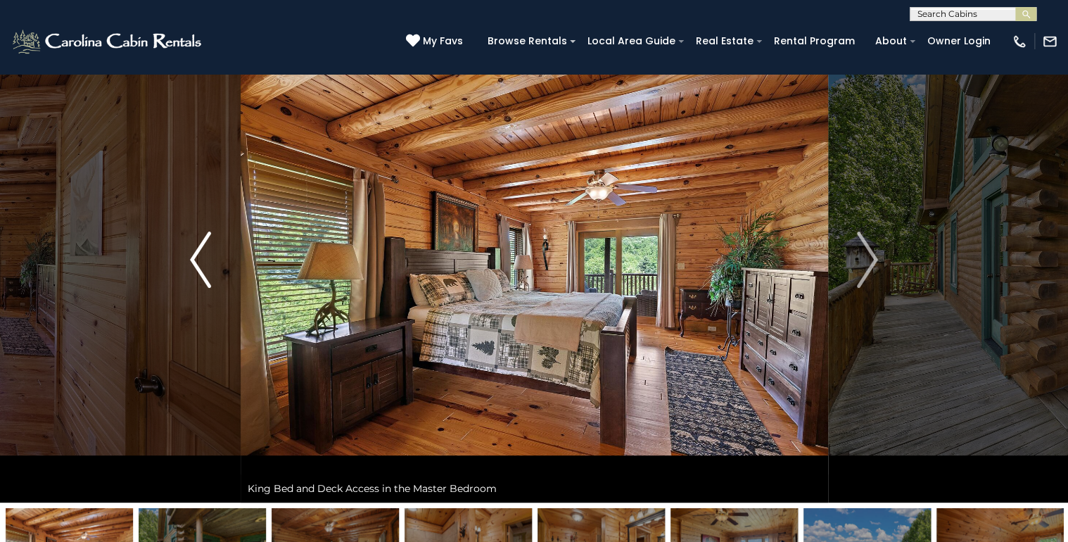
click at [192, 248] on img "Previous" at bounding box center [200, 259] width 21 height 56
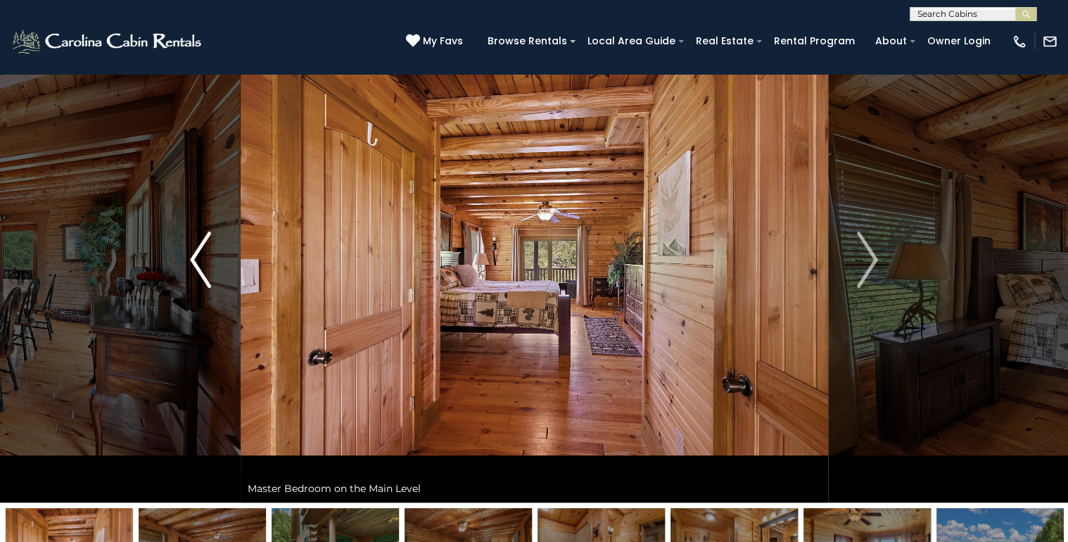
click at [192, 248] on img "Previous" at bounding box center [200, 259] width 21 height 56
